Goal: Transaction & Acquisition: Purchase product/service

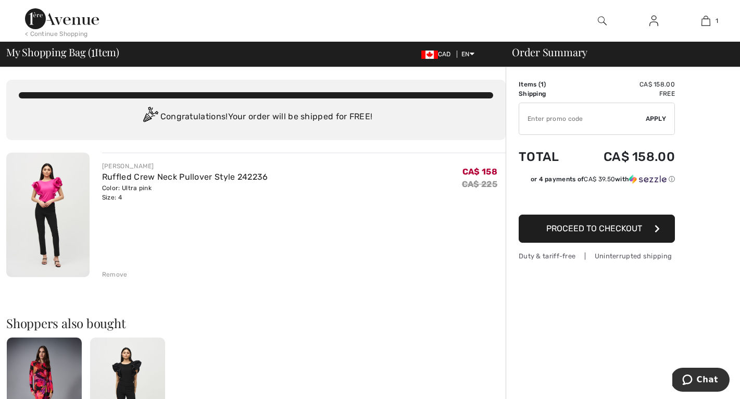
click at [583, 231] on span "Proceed to Checkout" at bounding box center [594, 228] width 96 height 10
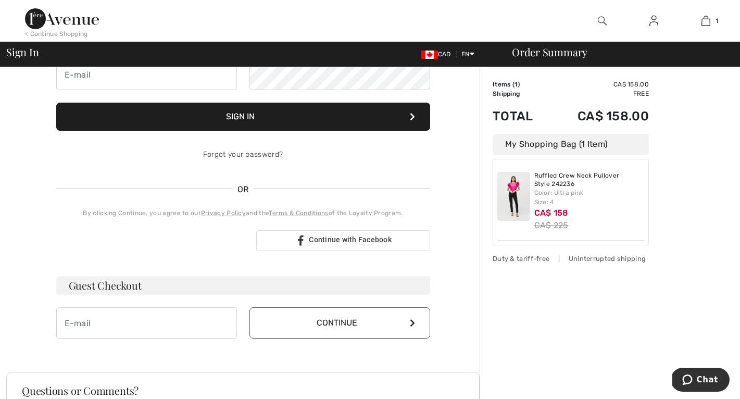
scroll to position [235, 0]
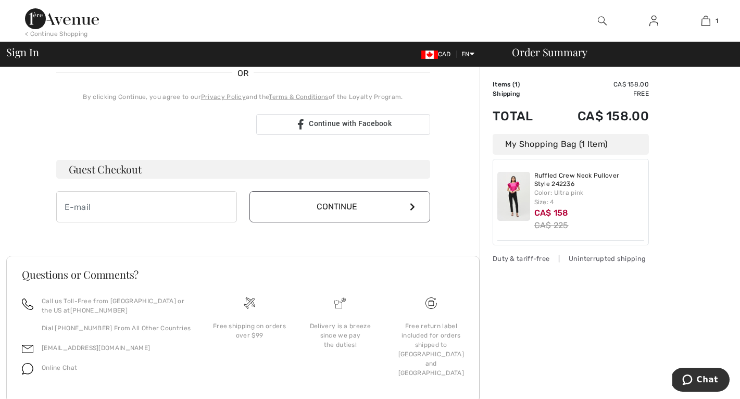
click at [371, 206] on button "Continue" at bounding box center [339, 206] width 181 height 31
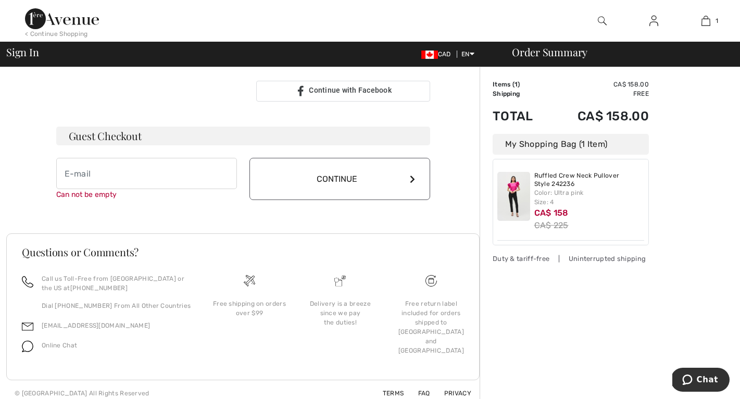
scroll to position [275, 0]
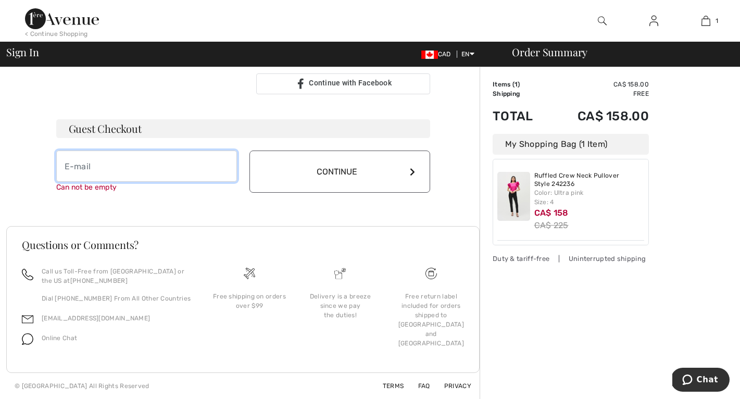
click at [142, 177] on input "email" at bounding box center [146, 165] width 181 height 31
type input "marcande243@gmail.com"
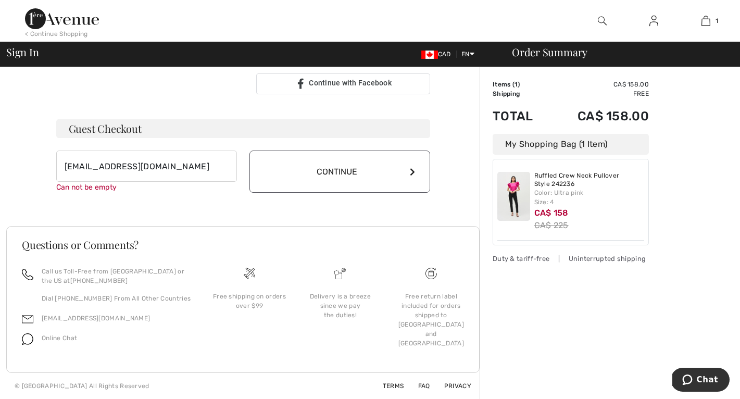
scroll to position [264, 0]
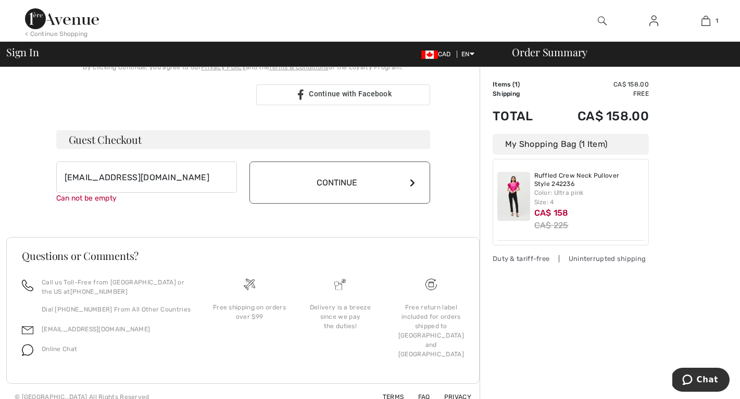
click at [331, 168] on button "Continue" at bounding box center [339, 182] width 181 height 42
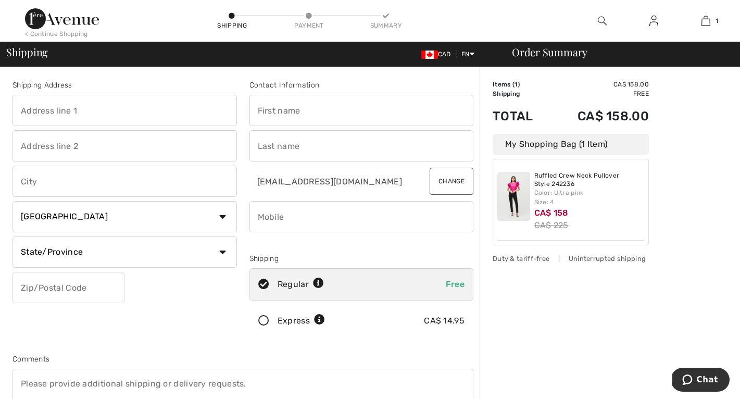
click at [523, 194] on img at bounding box center [513, 196] width 33 height 49
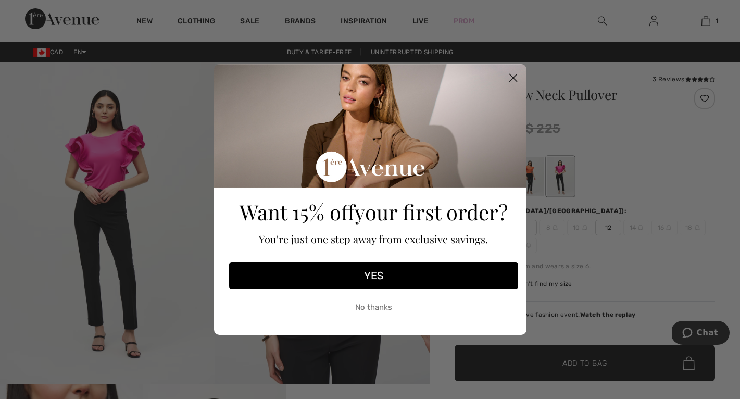
click at [577, 172] on div "Close dialog Want 15% off your first order? You're just one step away from excl…" at bounding box center [370, 199] width 740 height 399
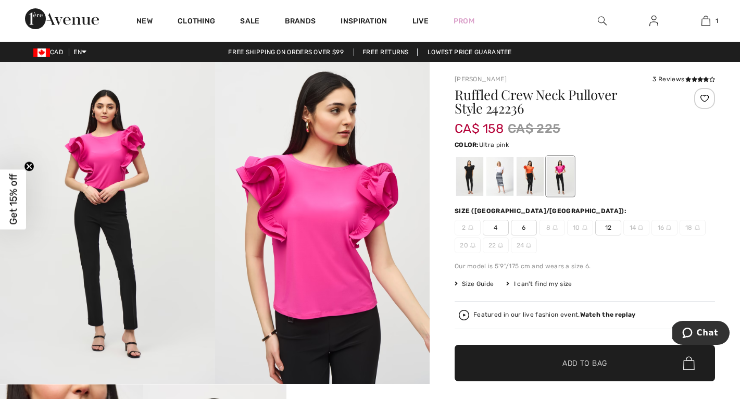
click at [336, 166] on img at bounding box center [322, 223] width 215 height 322
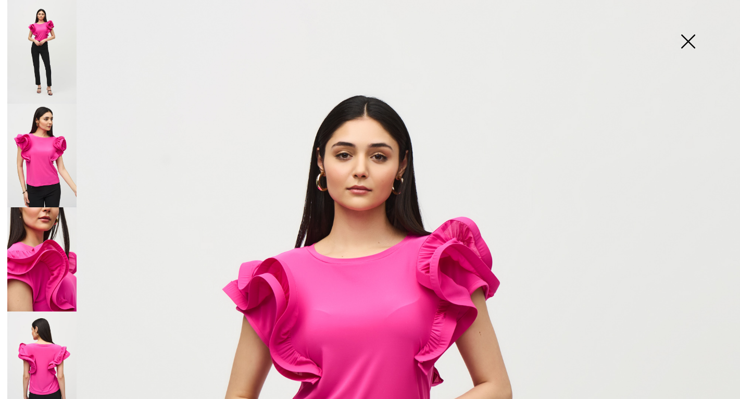
click at [49, 40] on img at bounding box center [41, 52] width 69 height 104
click at [43, 130] on img at bounding box center [41, 156] width 69 height 104
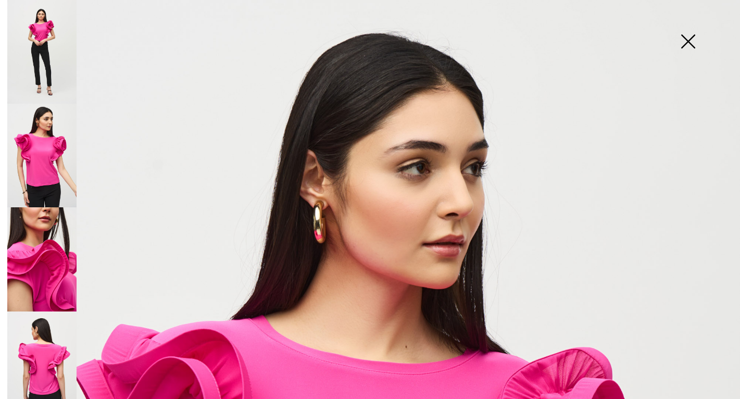
click at [48, 248] on img at bounding box center [41, 259] width 69 height 104
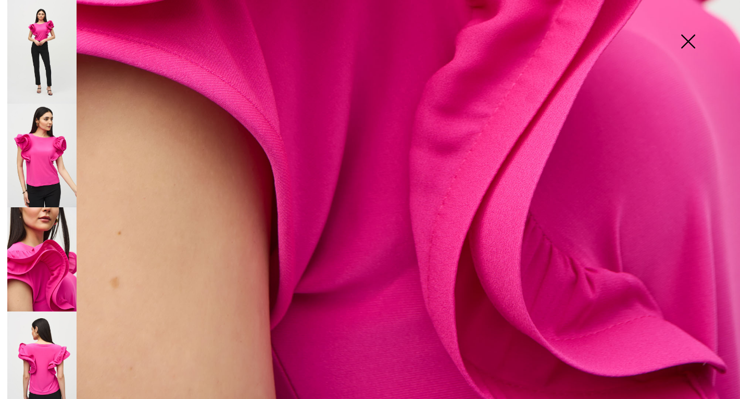
scroll to position [710, 0]
click at [44, 346] on img at bounding box center [41, 363] width 69 height 104
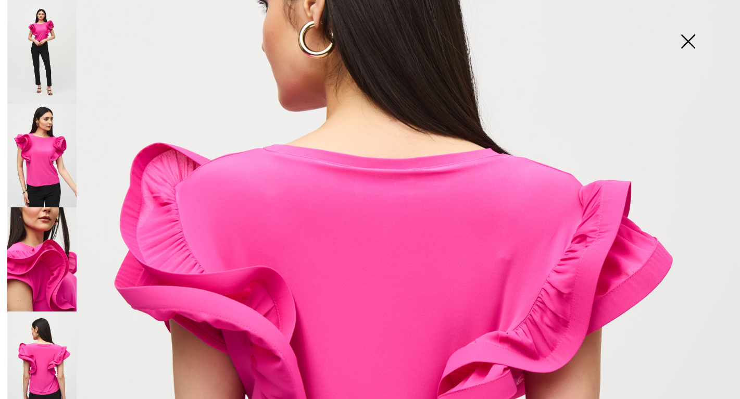
scroll to position [199, 0]
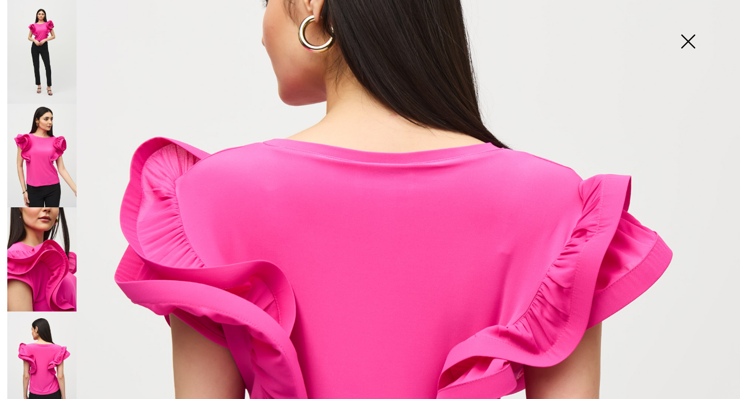
click at [57, 19] on img at bounding box center [41, 52] width 69 height 104
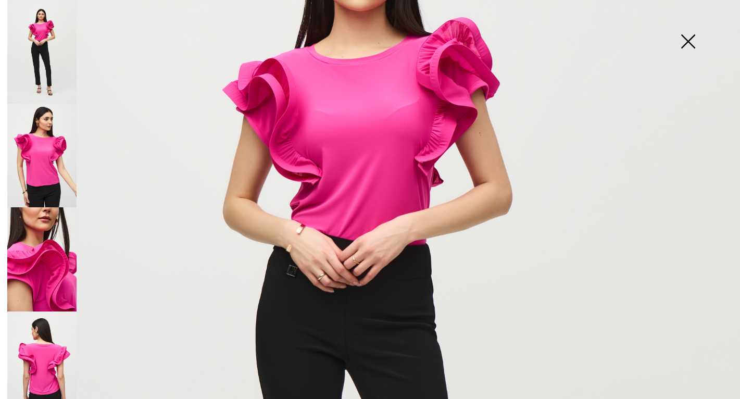
scroll to position [115, 0]
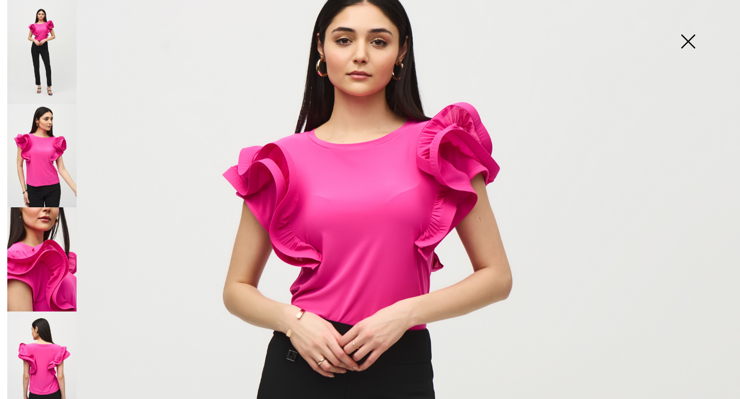
click at [687, 43] on img at bounding box center [688, 43] width 52 height 54
